Goal: Find specific page/section: Find specific page/section

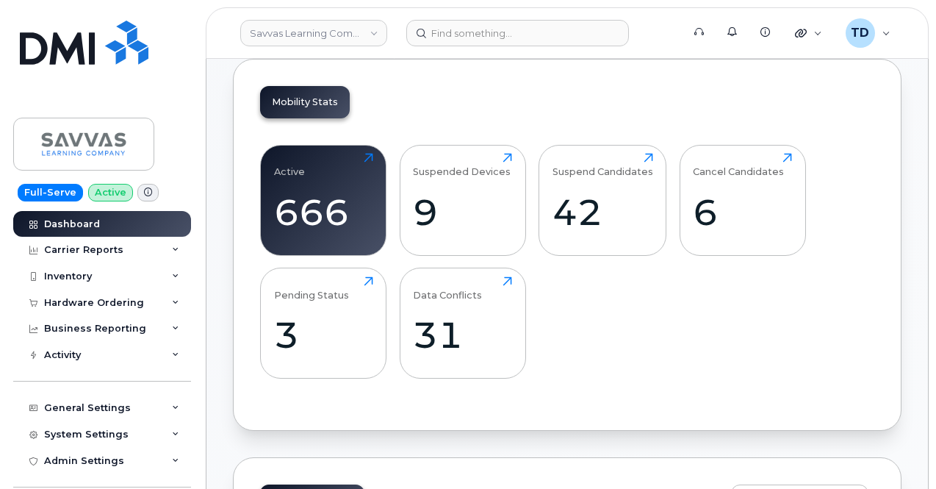
scroll to position [588, 0]
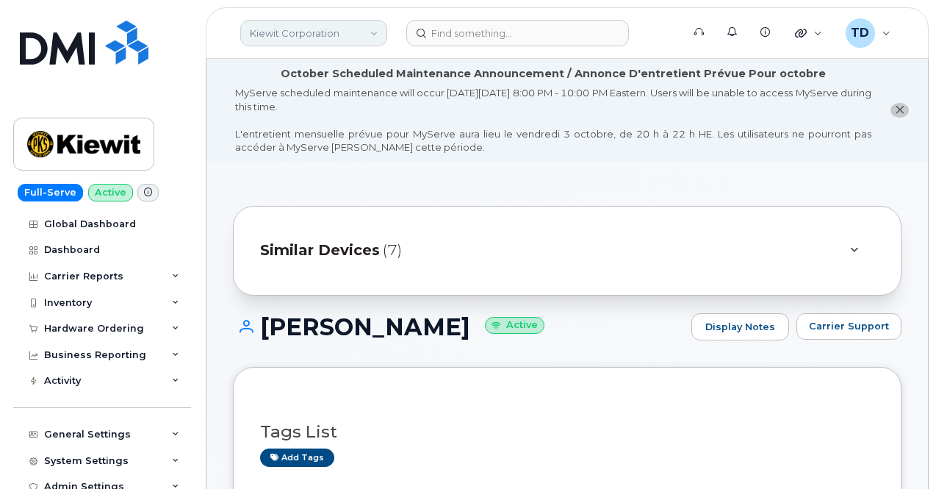
click at [328, 32] on link "Kiewit Corporation" at bounding box center [313, 33] width 147 height 26
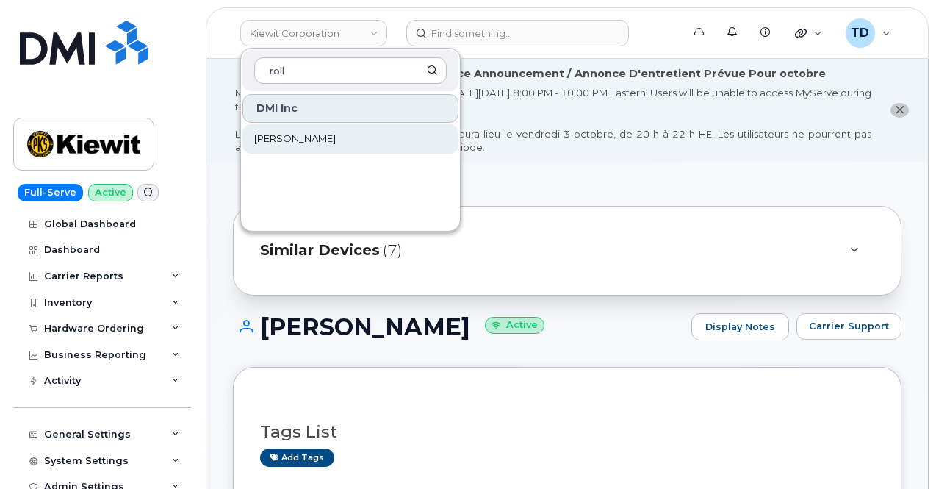
type input "roll"
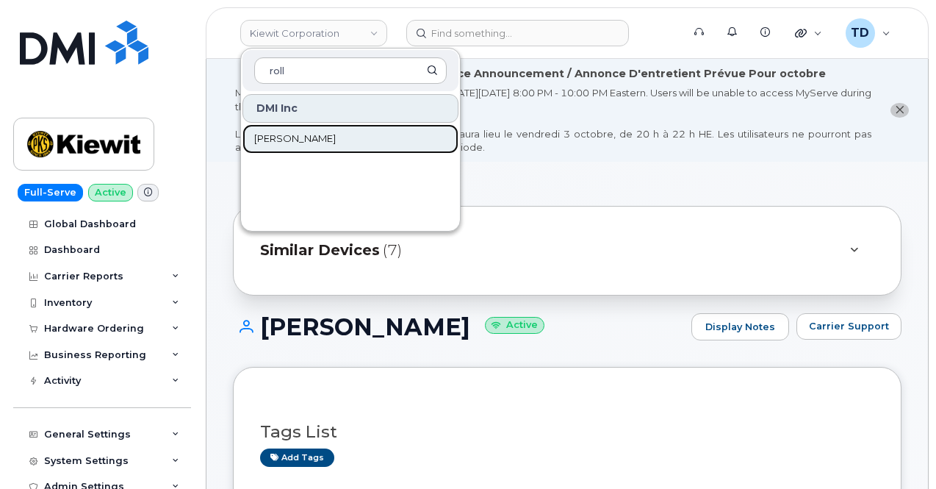
click at [334, 133] on link "[PERSON_NAME]" at bounding box center [351, 138] width 216 height 29
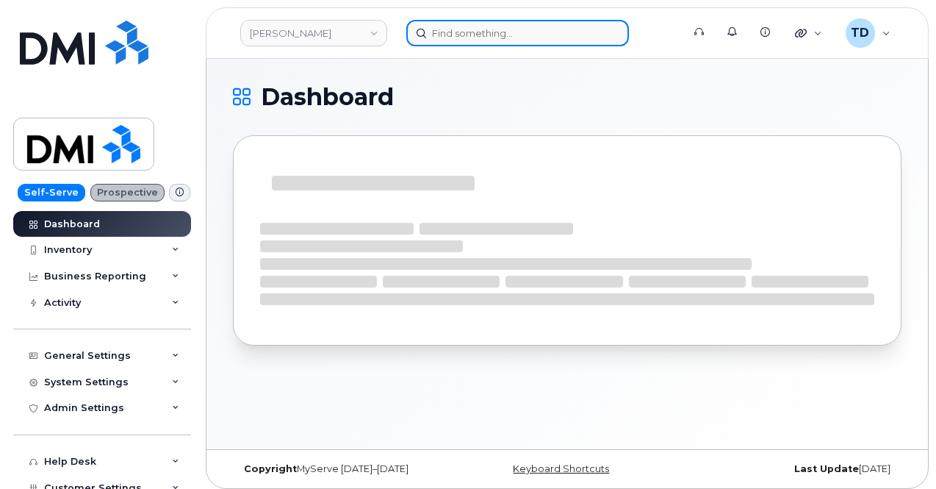
click at [501, 37] on input at bounding box center [517, 33] width 223 height 26
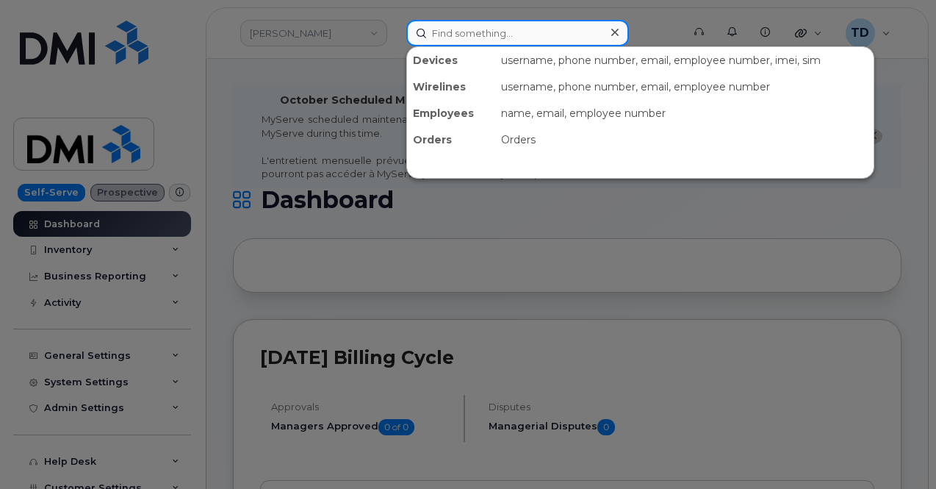
paste input "7656039230"
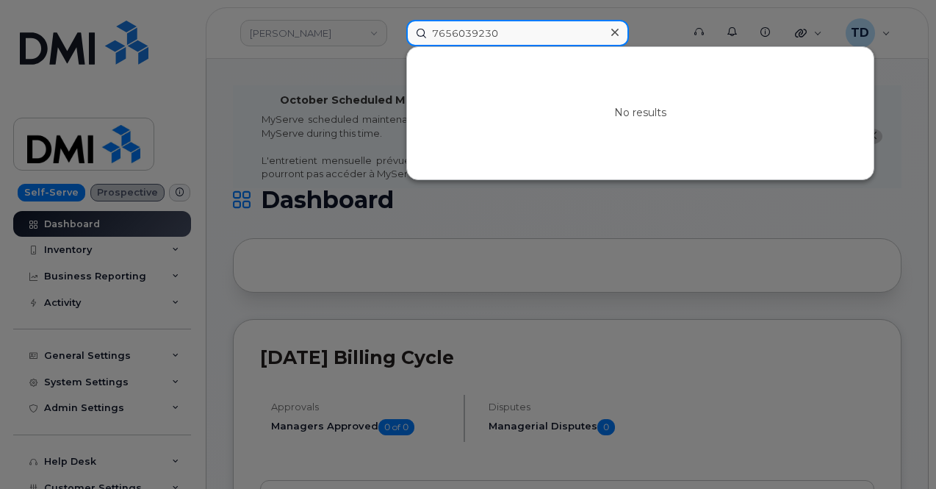
drag, startPoint x: 513, startPoint y: 39, endPoint x: 403, endPoint y: 40, distance: 109.5
click at [404, 41] on div "7656039230 No results" at bounding box center [540, 33] width 290 height 26
paste input "765603926"
type input "7656039260"
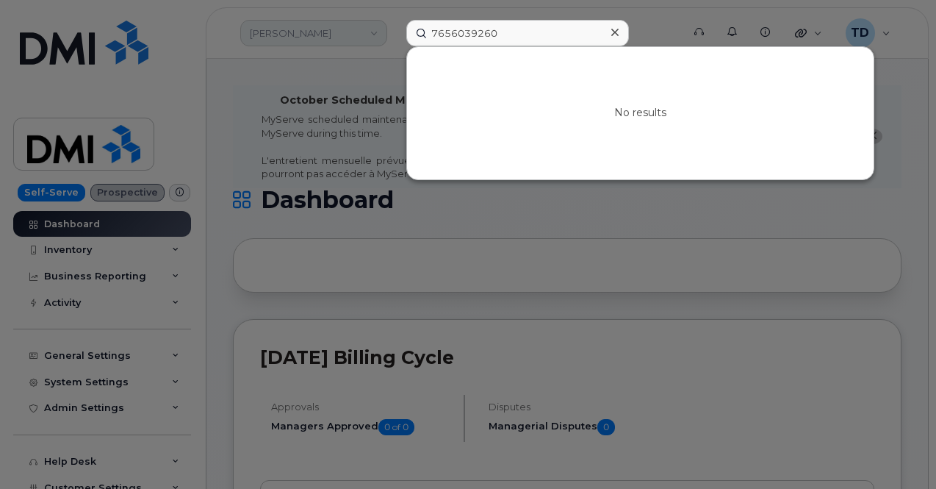
click at [336, 30] on div at bounding box center [468, 244] width 936 height 489
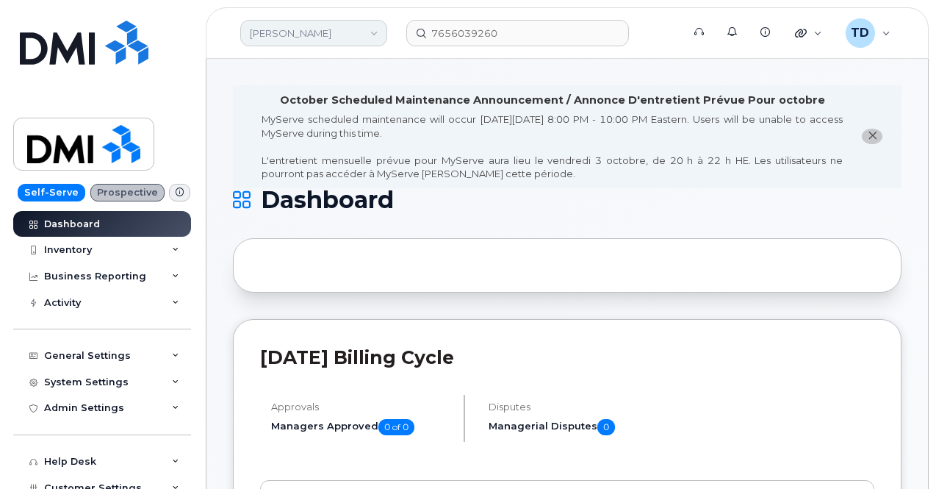
click at [342, 26] on link "[PERSON_NAME]" at bounding box center [313, 33] width 147 height 26
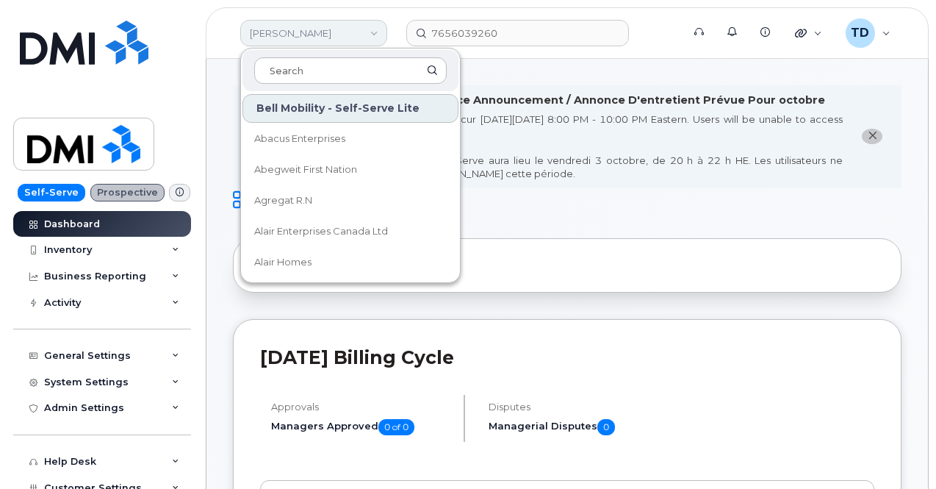
click at [326, 30] on link "[PERSON_NAME]" at bounding box center [313, 33] width 147 height 26
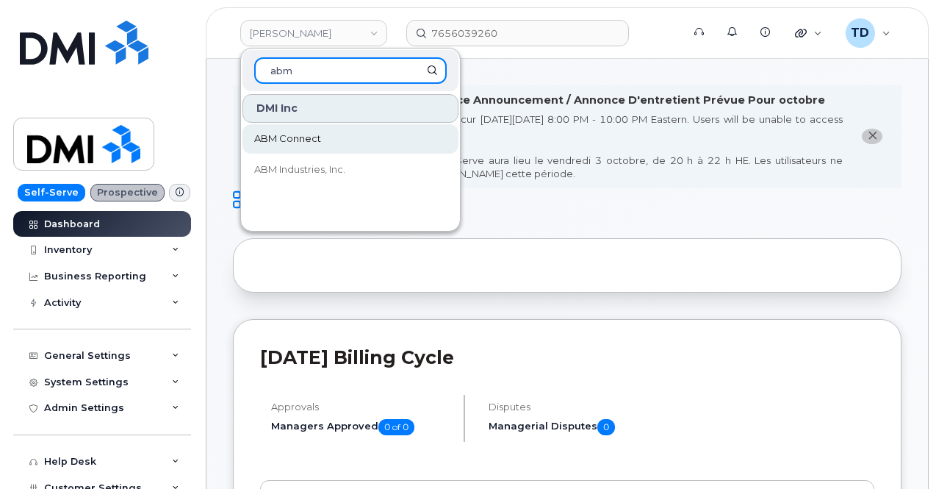
type input "abm"
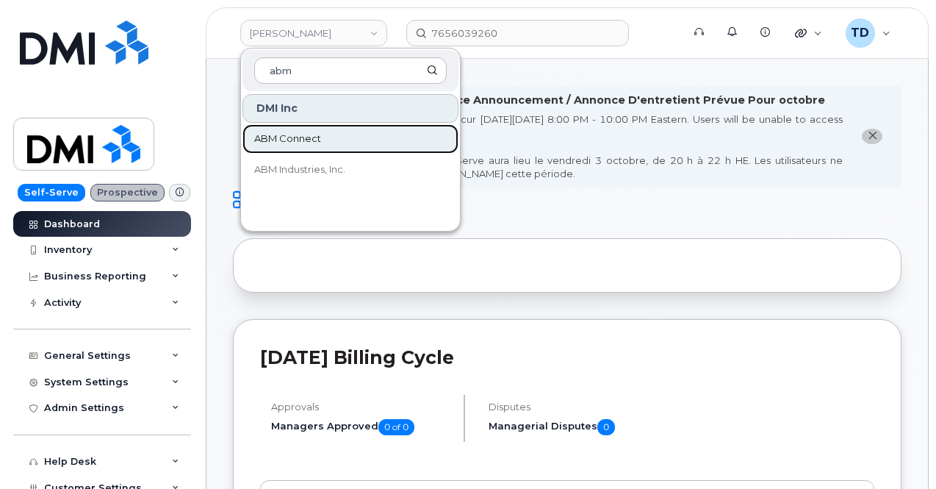
click at [326, 140] on link "ABM Connect" at bounding box center [351, 138] width 216 height 29
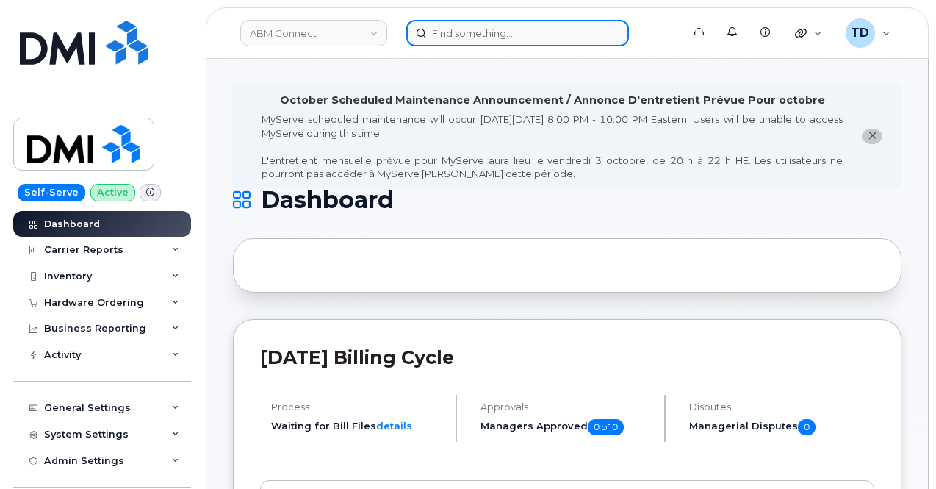
click at [506, 20] on input at bounding box center [517, 33] width 223 height 26
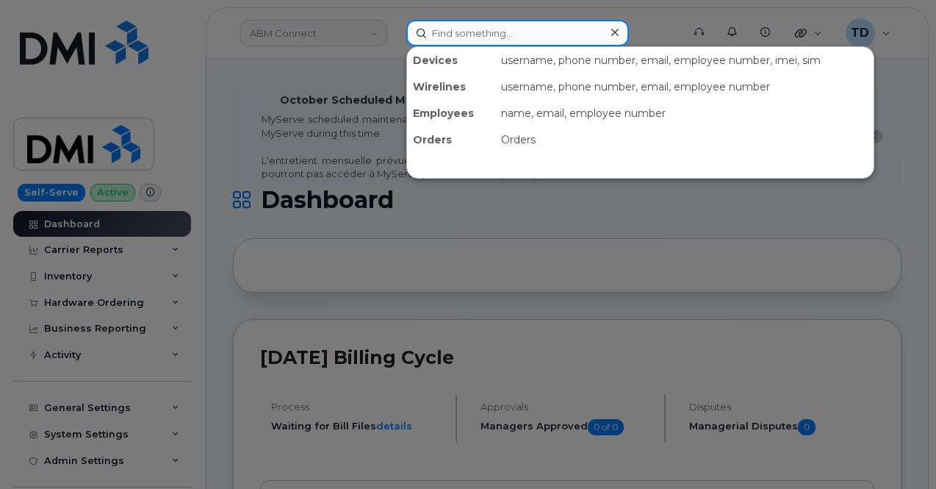
paste input "Keonna snites"
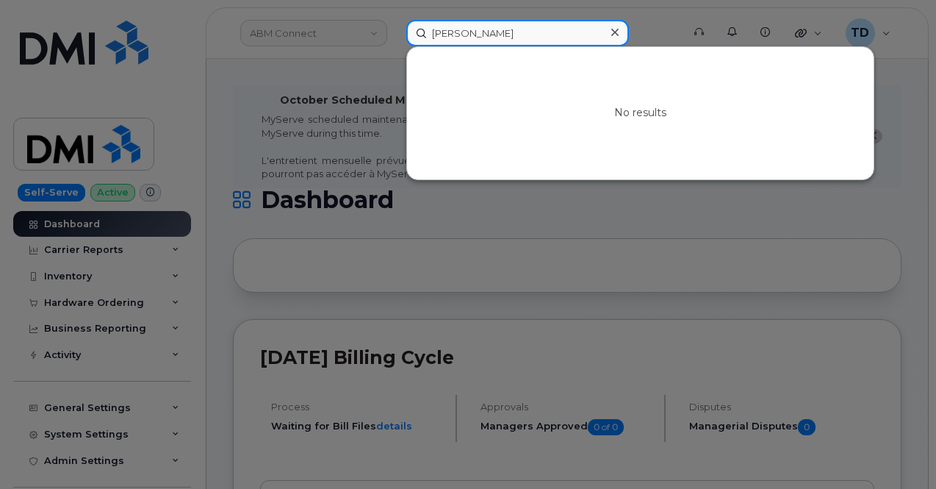
type input "Keonna snites"
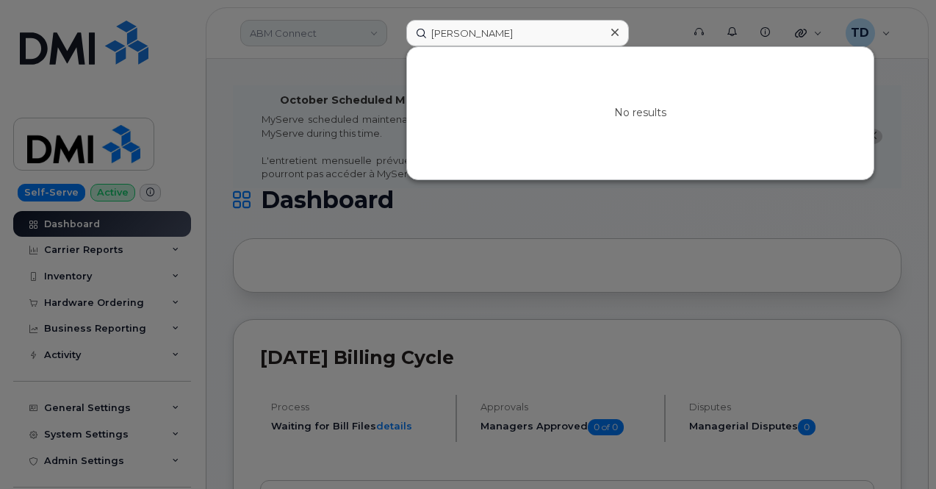
drag, startPoint x: 299, startPoint y: 20, endPoint x: 306, endPoint y: 28, distance: 10.4
click at [299, 24] on div at bounding box center [468, 244] width 936 height 489
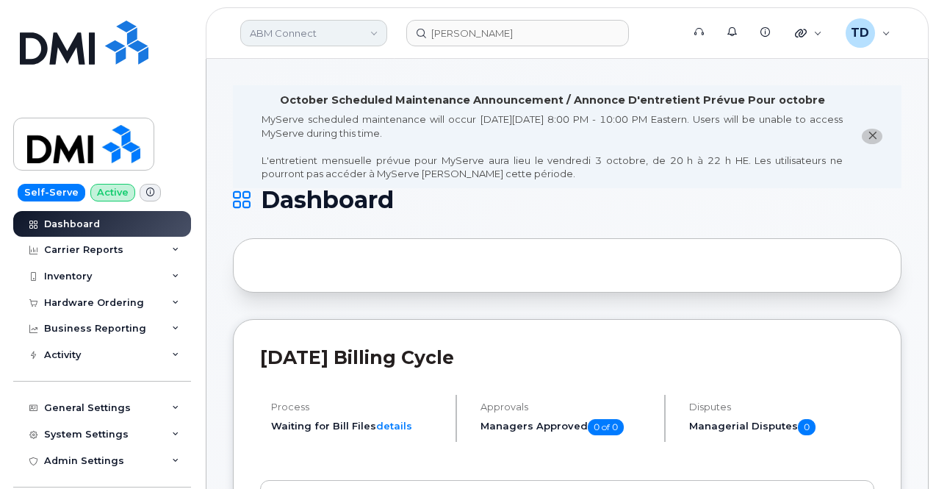
click at [313, 33] on link "ABM Connect" at bounding box center [313, 33] width 147 height 26
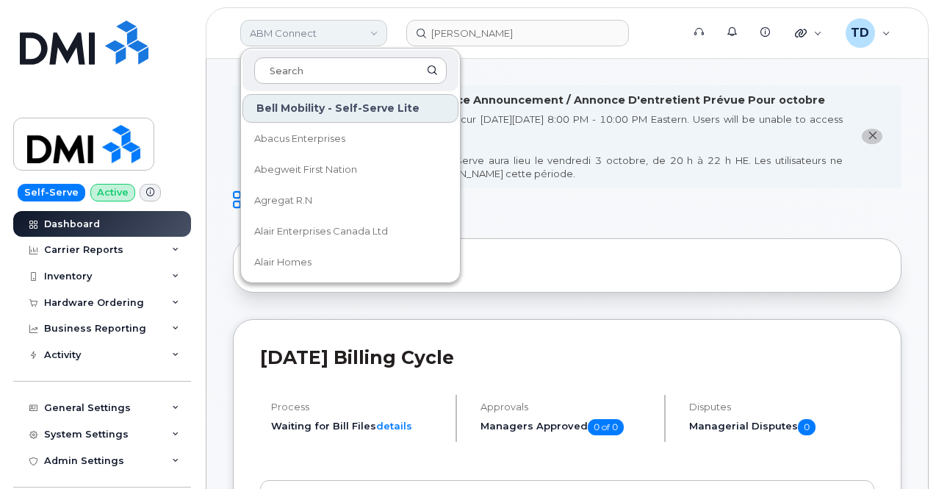
click at [359, 34] on link "ABM Connect" at bounding box center [313, 33] width 147 height 26
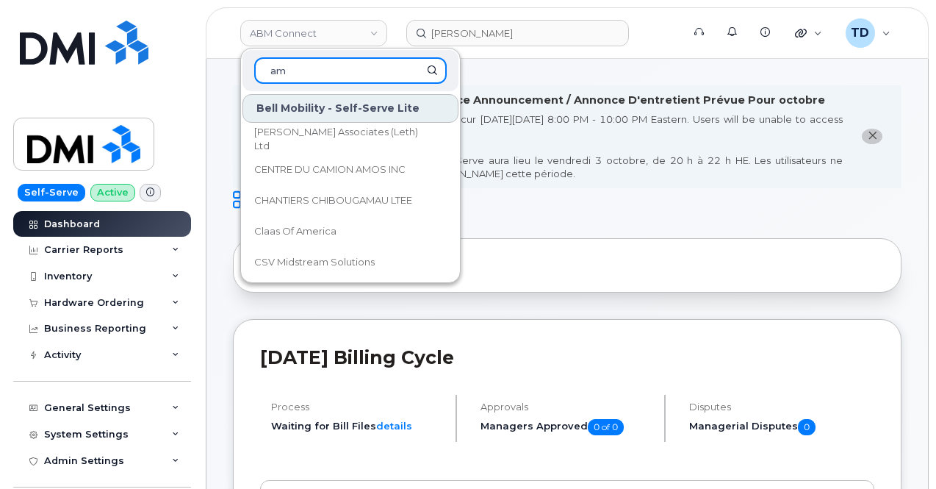
type input "a"
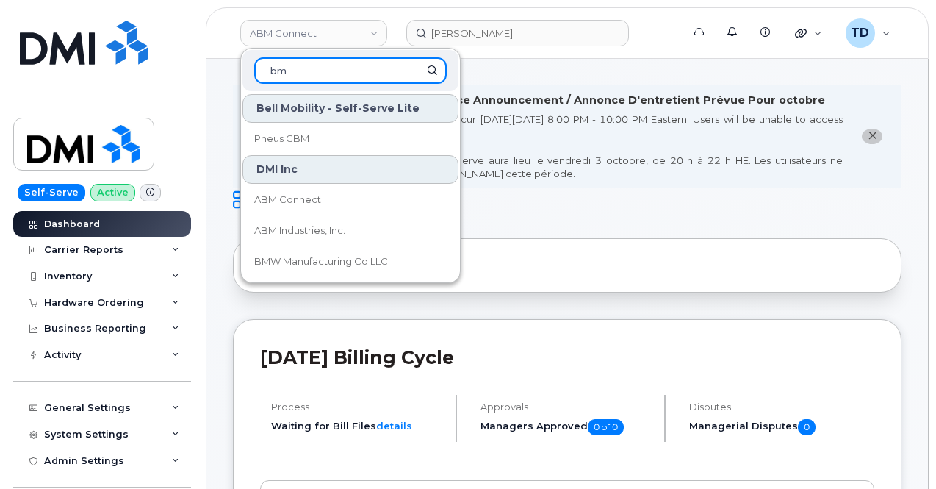
type input "b"
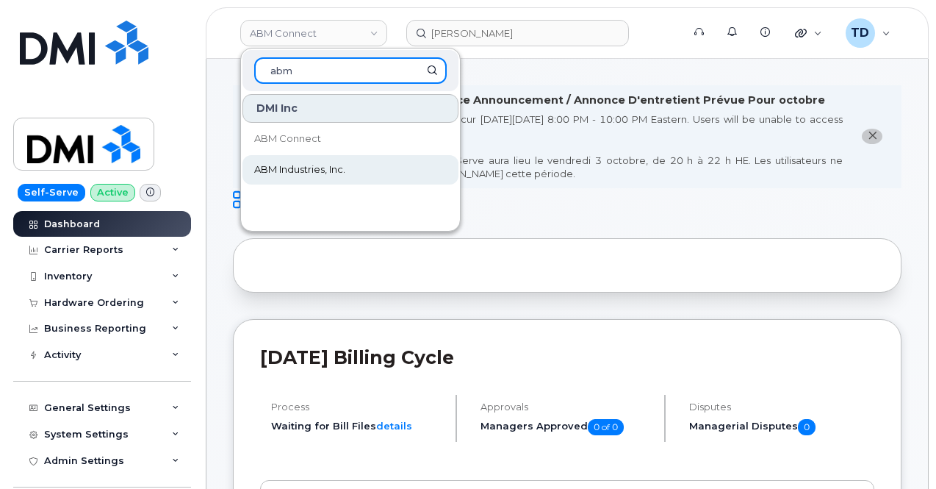
type input "abm"
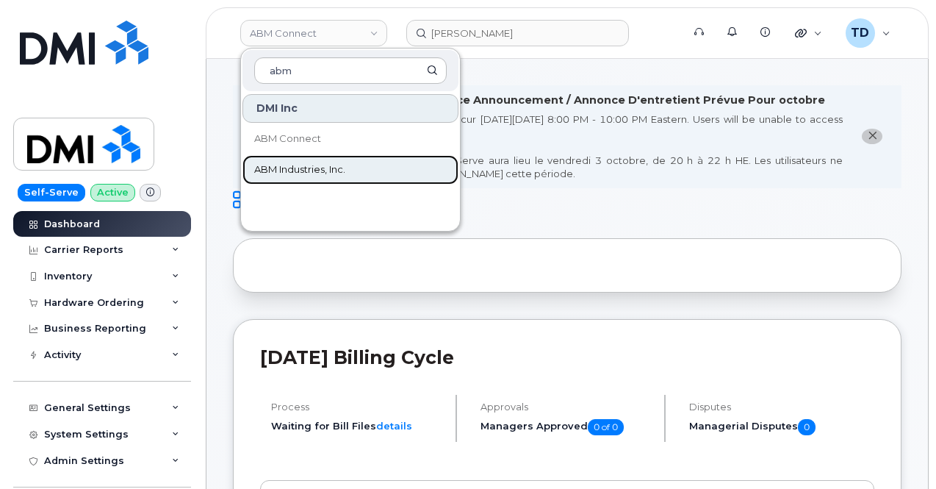
click at [390, 175] on link "ABM Industries, Inc." at bounding box center [351, 169] width 216 height 29
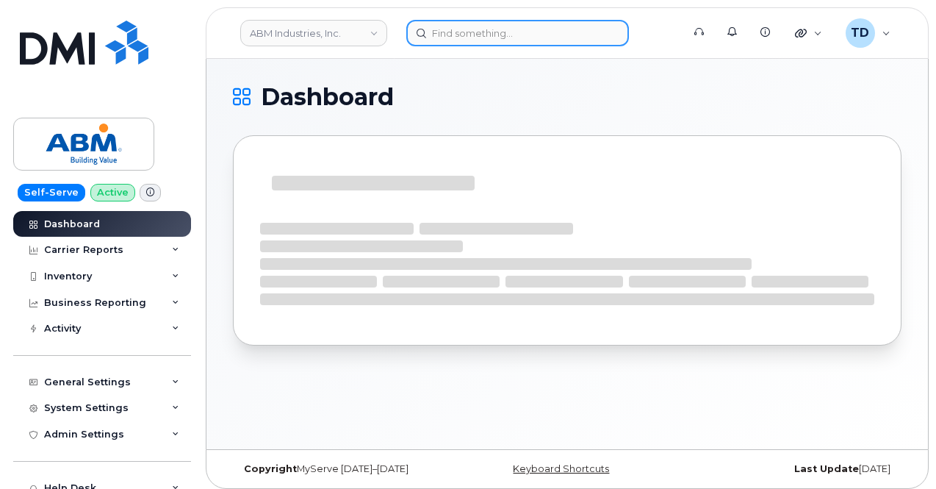
click at [510, 24] on input at bounding box center [517, 33] width 223 height 26
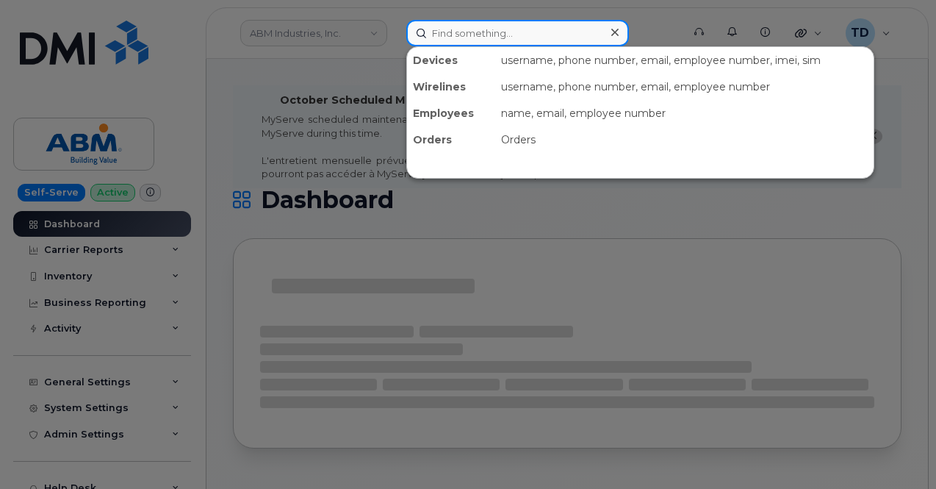
paste input "[PERSON_NAME]"
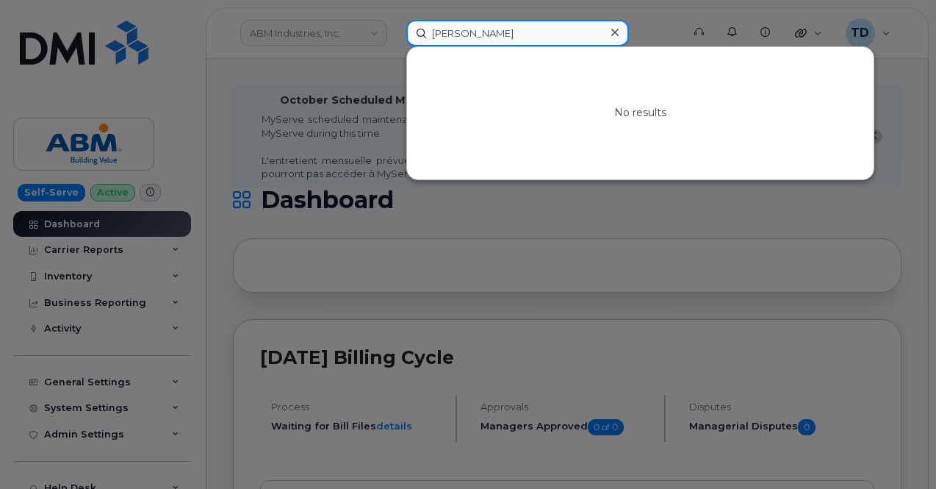
drag, startPoint x: 523, startPoint y: 37, endPoint x: 429, endPoint y: 51, distance: 95.0
click at [429, 46] on div "Keonna snites No results" at bounding box center [539, 33] width 266 height 26
paste input "7314378296"
type input "7314378296"
